Goal: Information Seeking & Learning: Learn about a topic

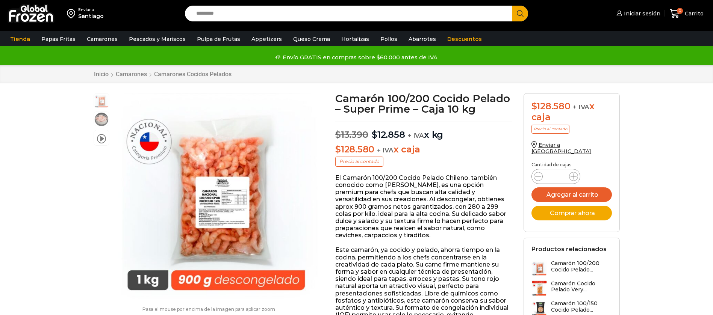
scroll to position [1, 0]
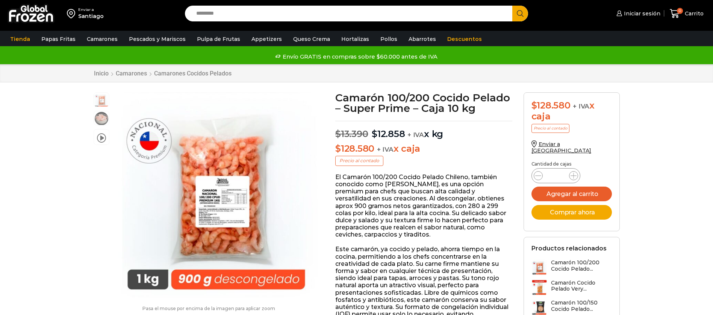
click at [255, 8] on input "Search input" at bounding box center [351, 14] width 317 height 16
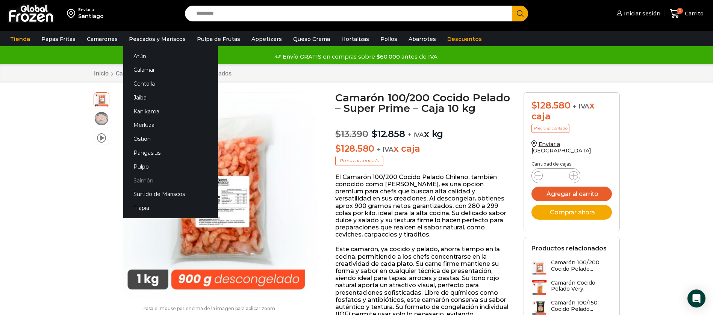
click at [132, 180] on link "Salmón" at bounding box center [170, 181] width 95 height 14
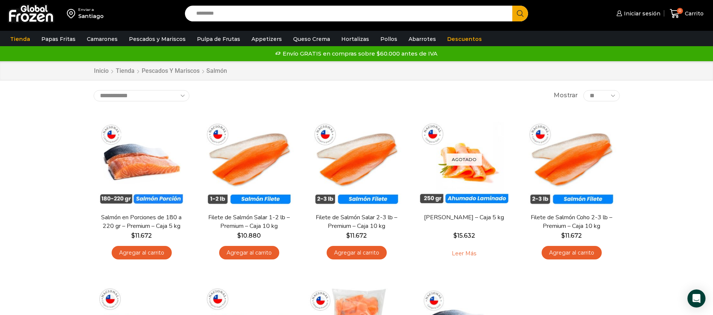
click at [332, 12] on input "Search input" at bounding box center [351, 14] width 317 height 16
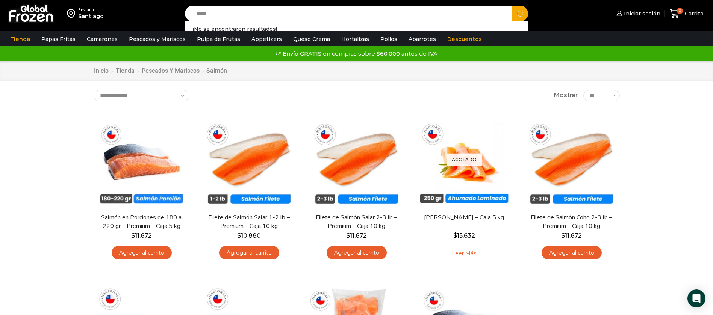
type input "*****"
click at [512, 6] on button "Search" at bounding box center [520, 14] width 16 height 16
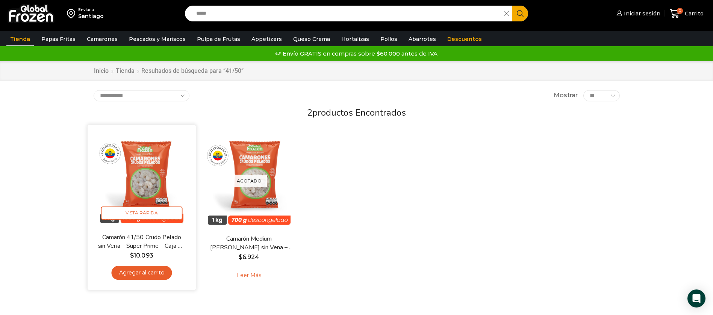
click at [125, 174] on img at bounding box center [141, 179] width 97 height 97
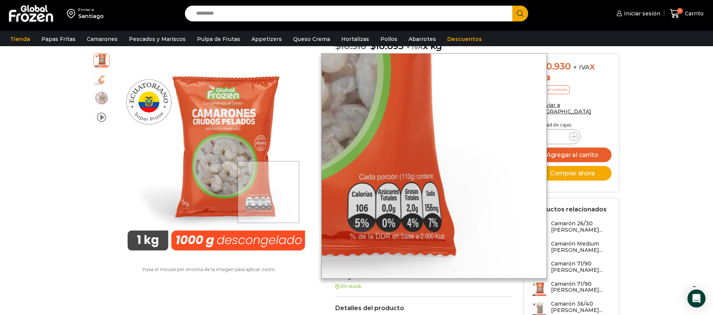
scroll to position [57, 0]
